Goal: Task Accomplishment & Management: Manage account settings

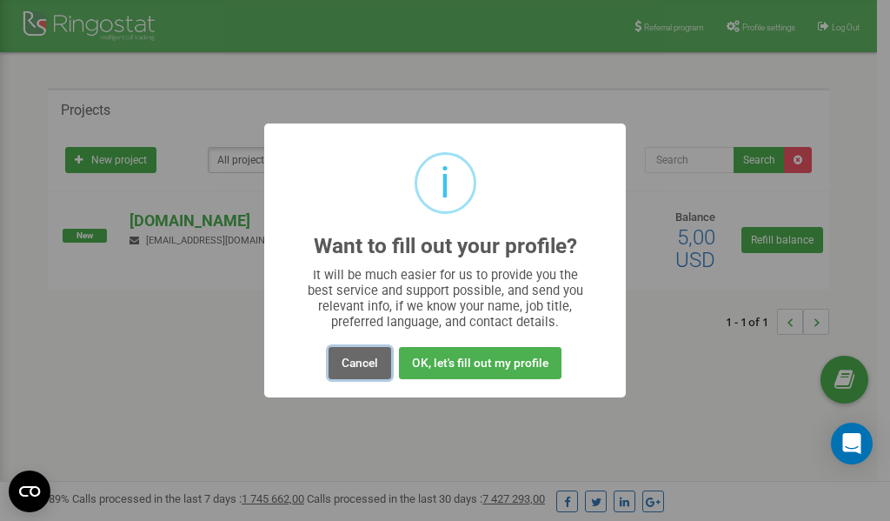
click at [360, 358] on button "Cancel" at bounding box center [360, 363] width 63 height 32
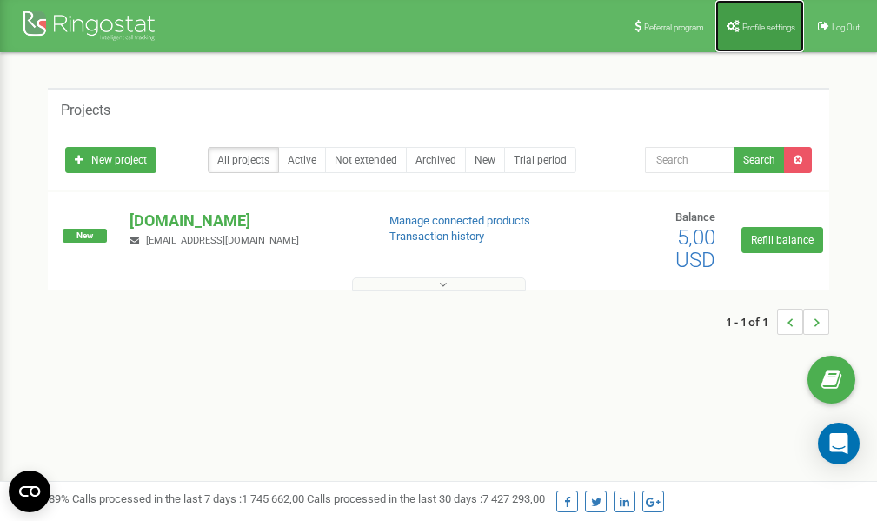
click at [765, 14] on link "Profile settings" at bounding box center [759, 26] width 89 height 52
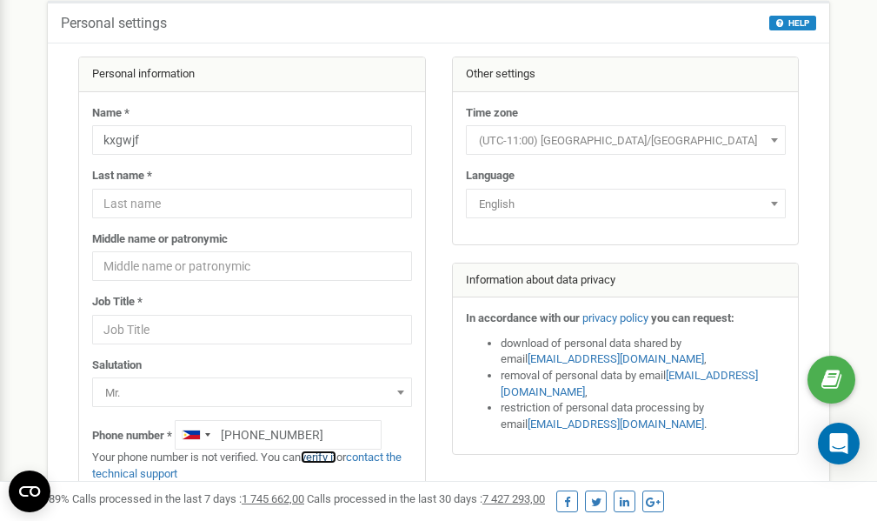
click at [328, 455] on link "verify it" at bounding box center [319, 456] width 36 height 13
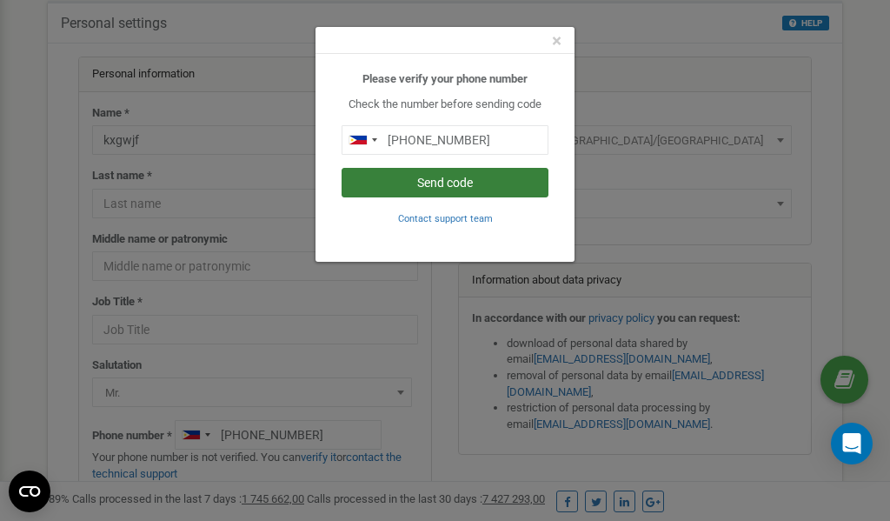
click at [433, 185] on button "Send code" at bounding box center [445, 183] width 207 height 30
